Goal: Task Accomplishment & Management: Complete application form

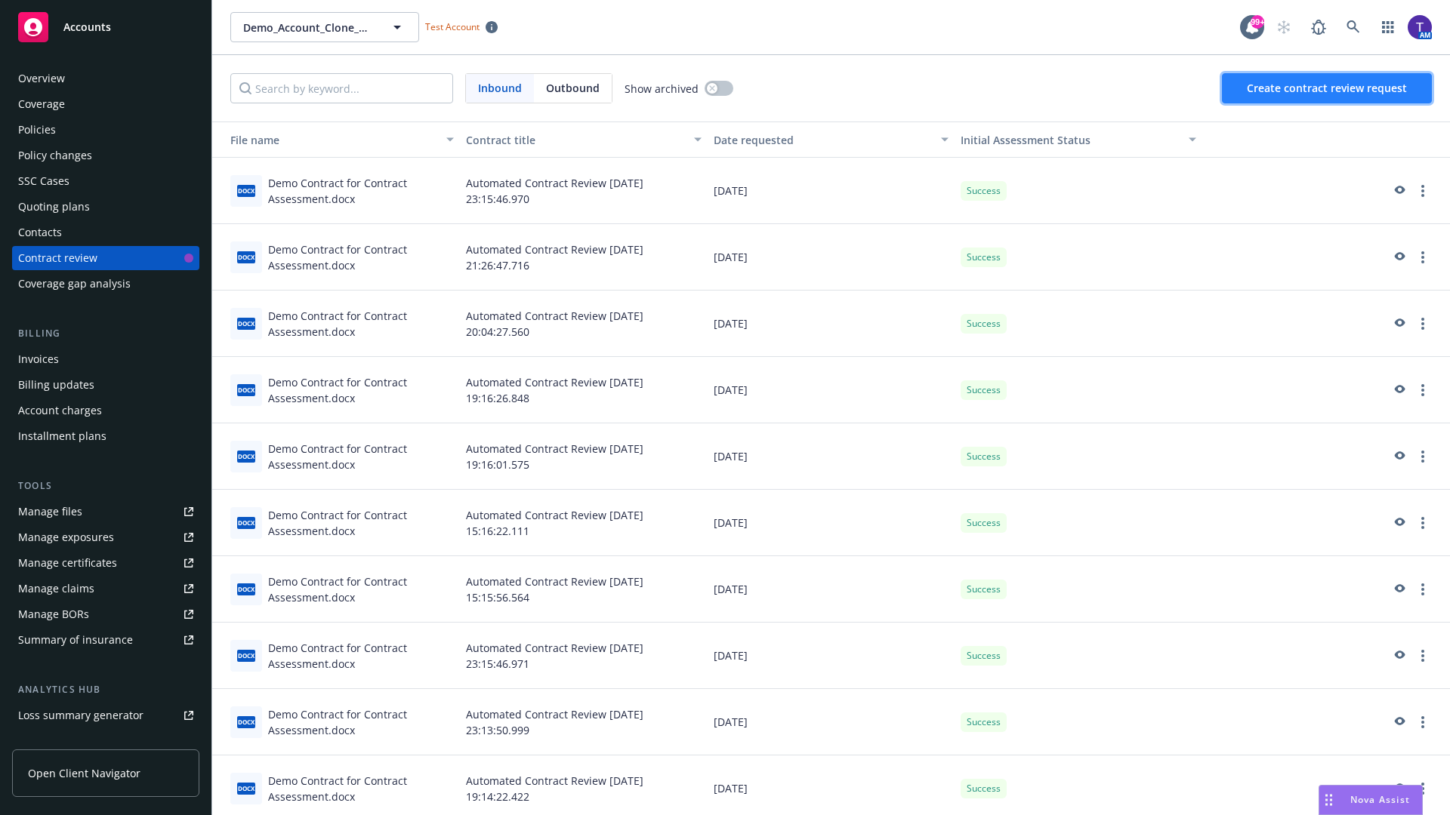
click at [1327, 88] on span "Create contract review request" at bounding box center [1326, 88] width 160 height 14
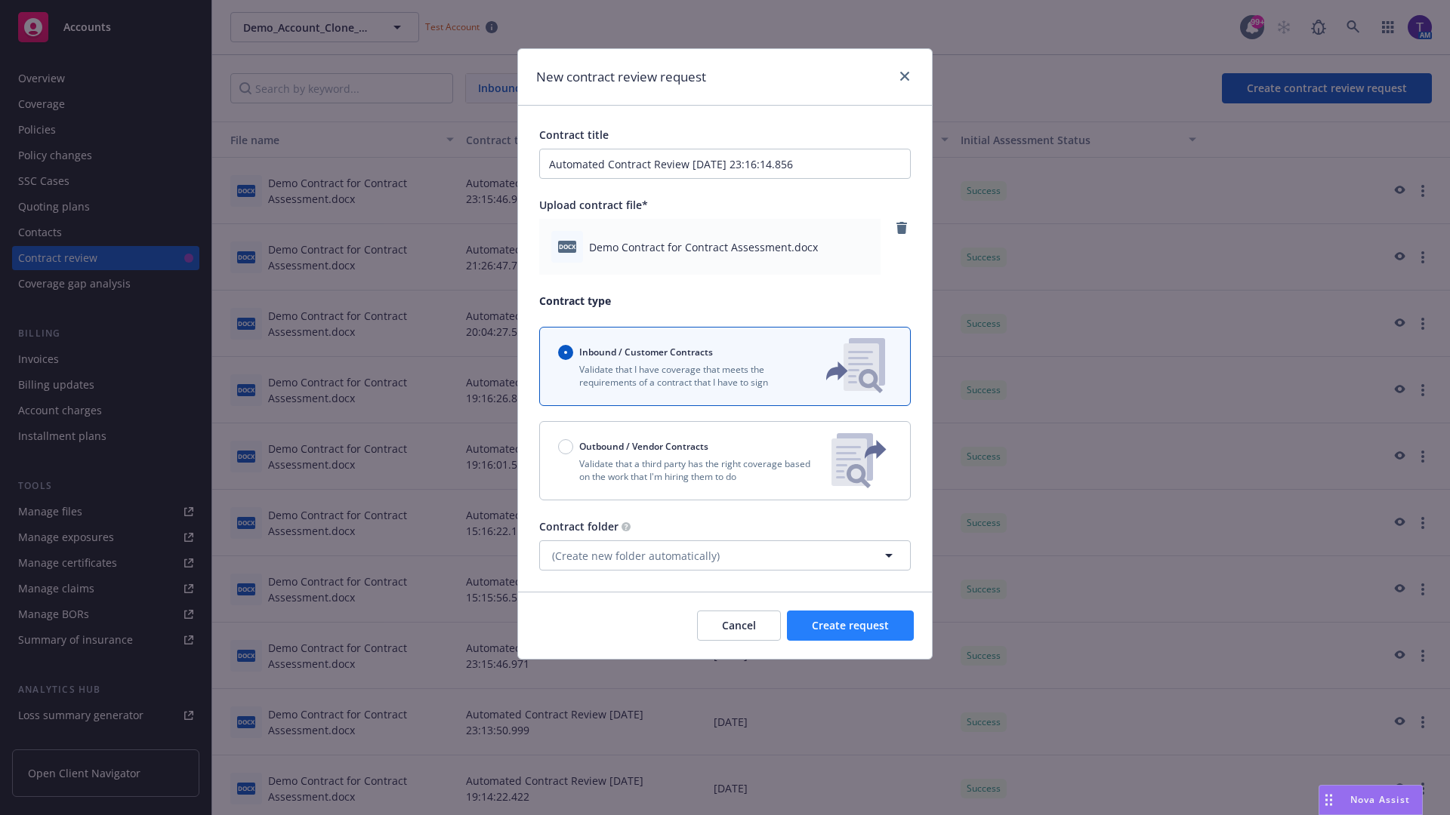
type input "Automated Contract Review 08-19-2025 23:16:14.856"
click at [850, 626] on span "Create request" at bounding box center [850, 625] width 77 height 14
